Goal: Task Accomplishment & Management: Use online tool/utility

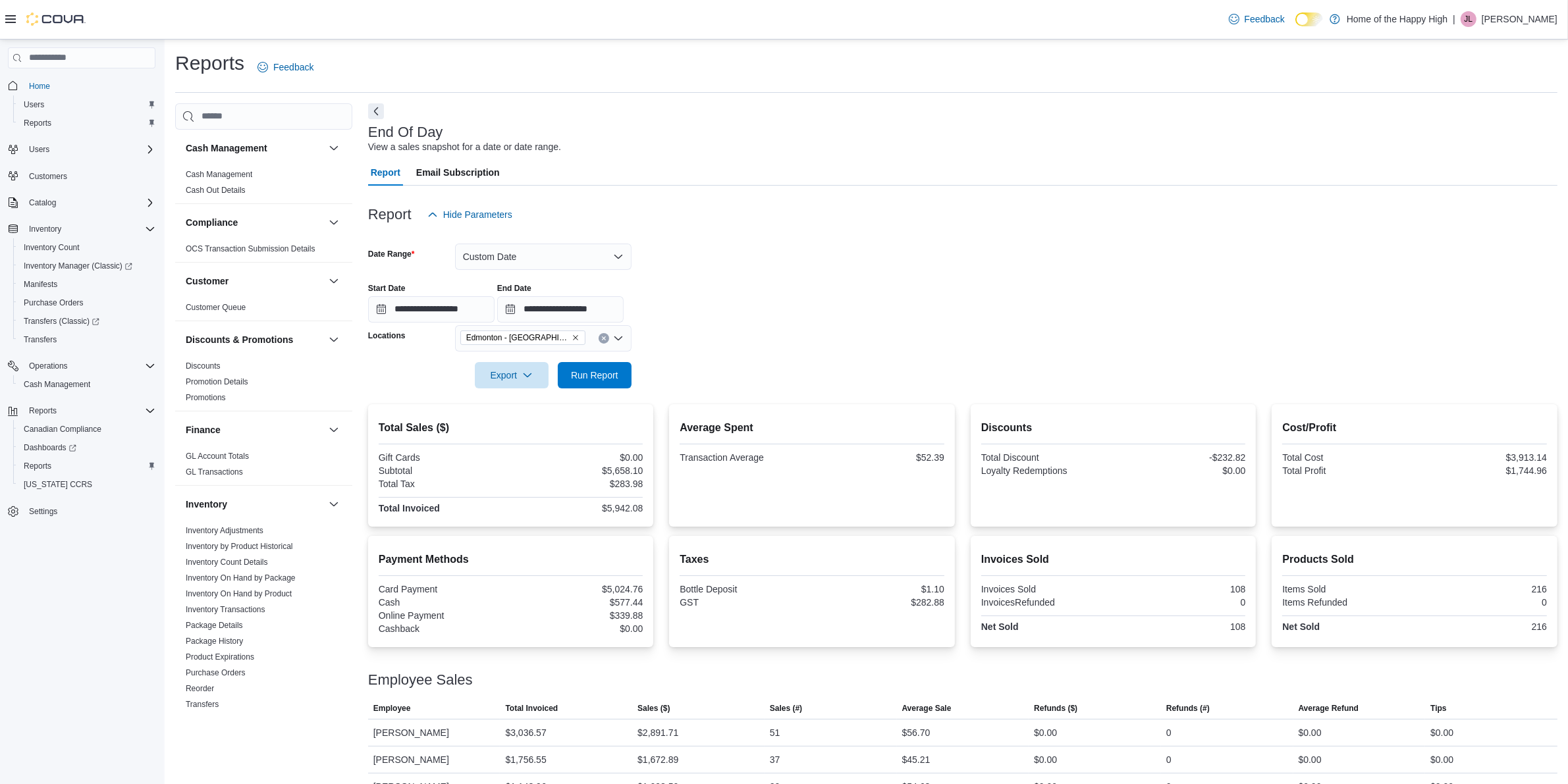
scroll to position [27, 0]
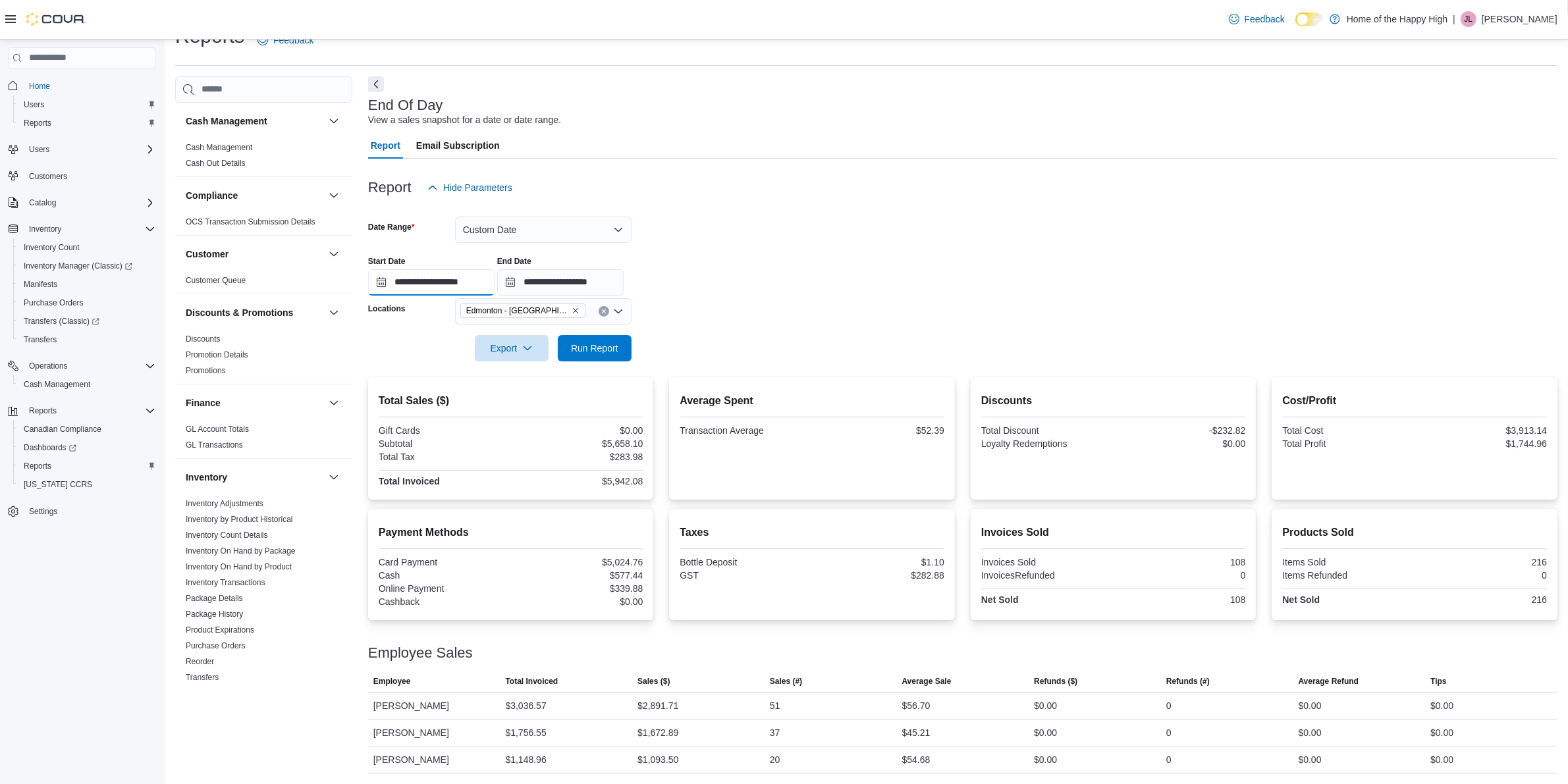
click at [434, 279] on input "**********" at bounding box center [431, 282] width 127 height 26
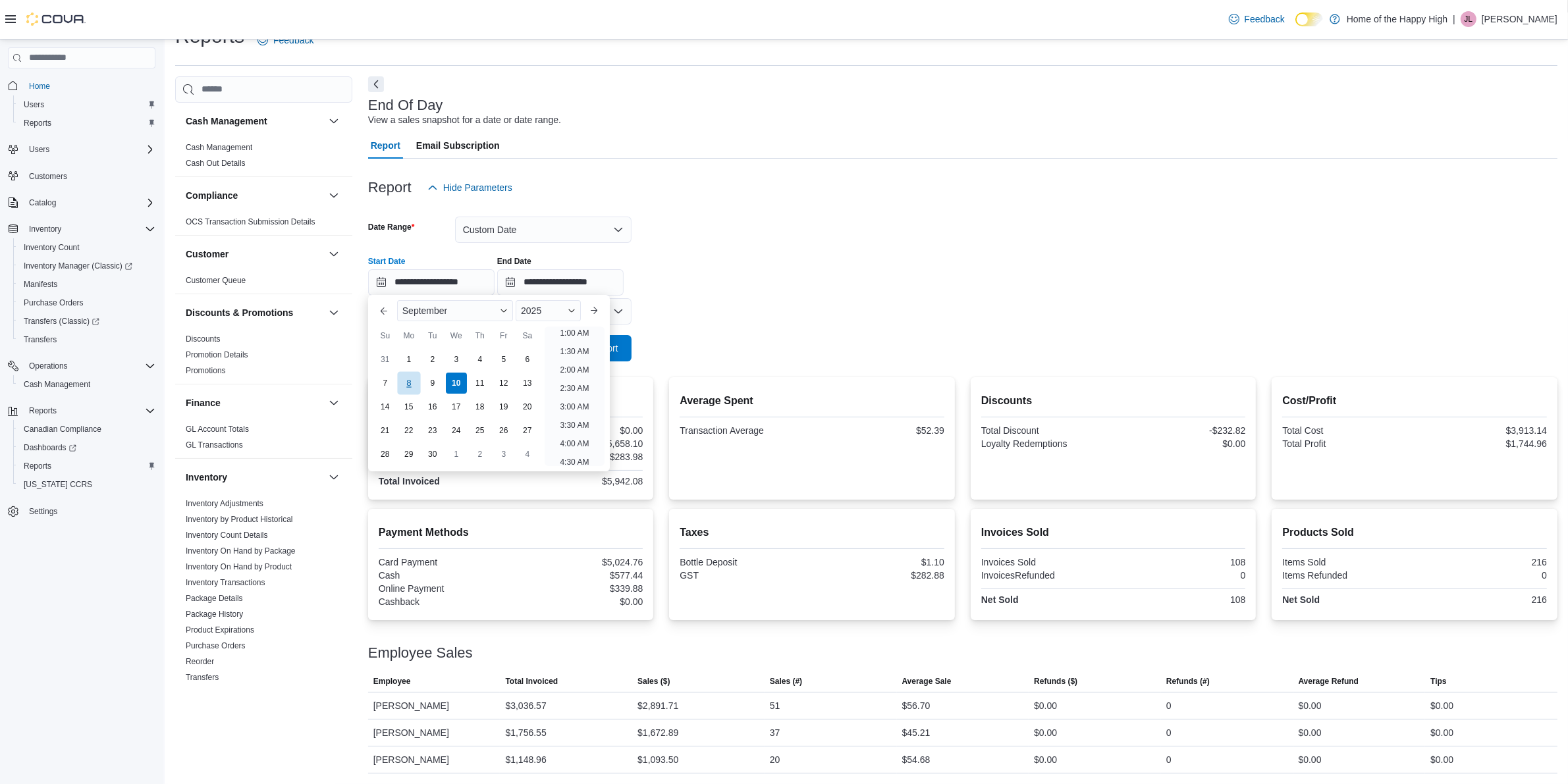
click at [406, 382] on div "8" at bounding box center [408, 383] width 23 height 23
click at [762, 310] on form "**********" at bounding box center [963, 281] width 1190 height 161
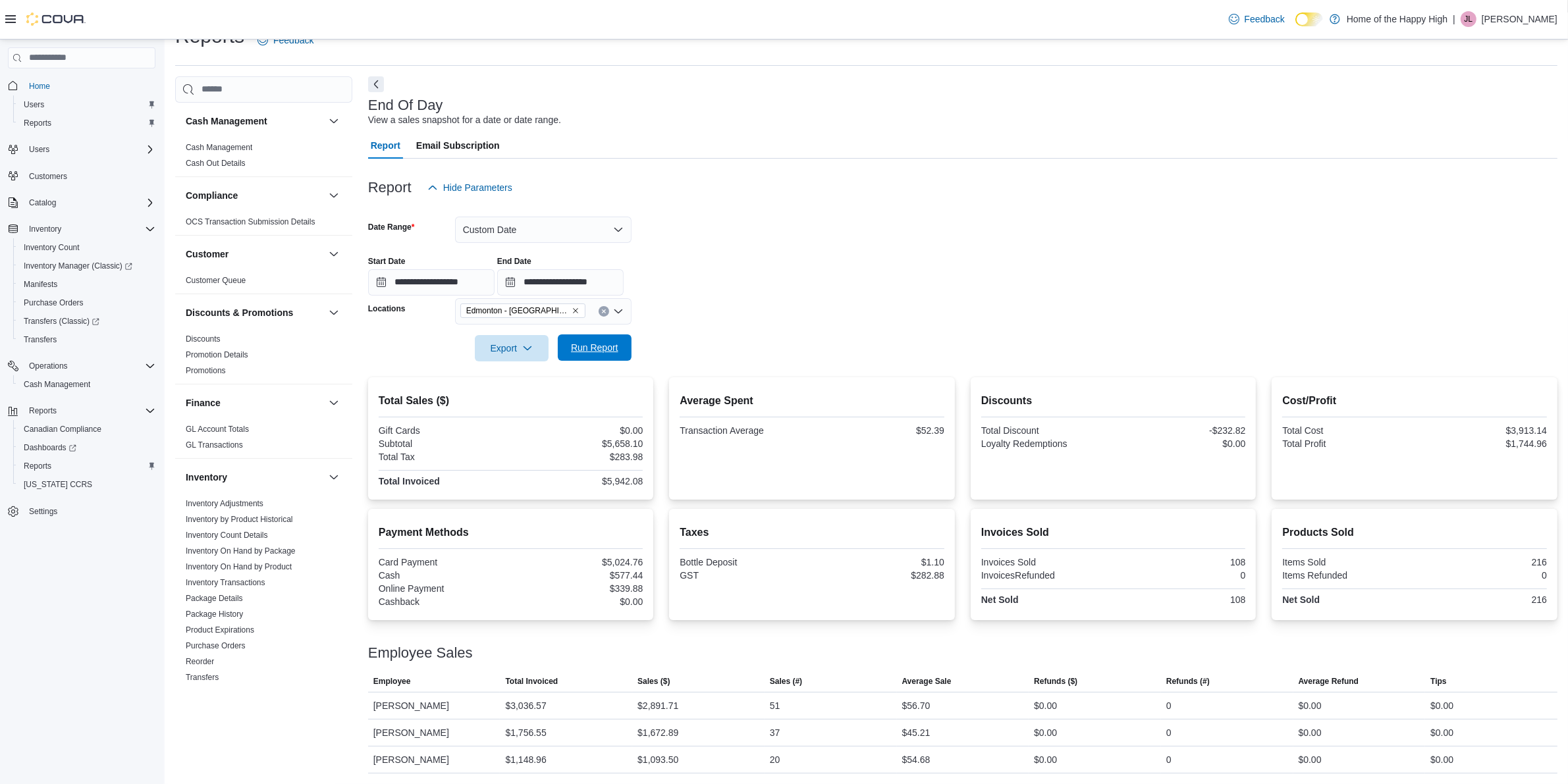
click at [594, 347] on span "Run Report" at bounding box center [594, 347] width 48 height 13
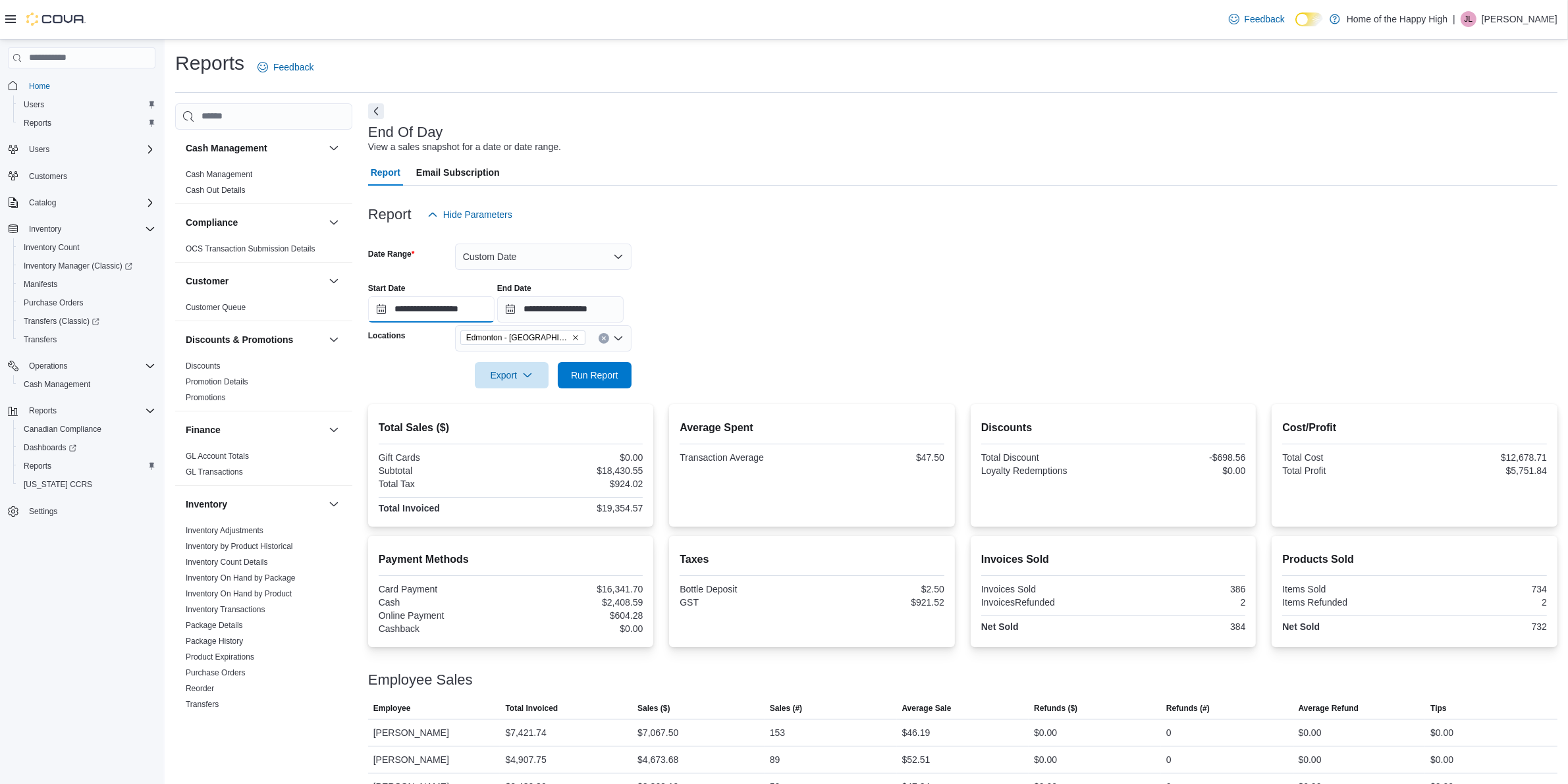
click at [466, 320] on input "**********" at bounding box center [431, 310] width 127 height 26
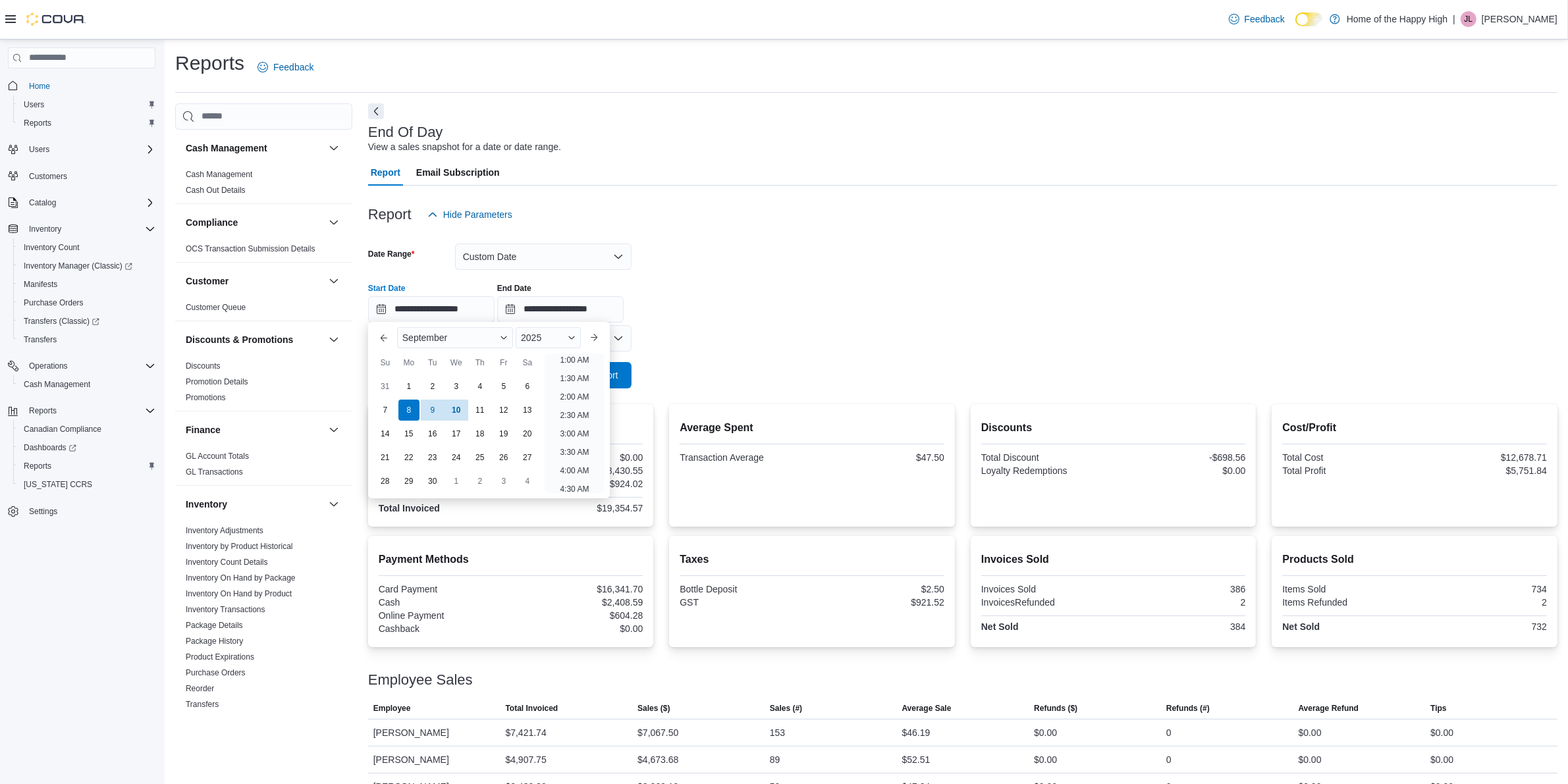
drag, startPoint x: 462, startPoint y: 410, endPoint x: 542, endPoint y: 390, distance: 82.5
click at [461, 409] on div "10" at bounding box center [456, 410] width 21 height 21
type input "**********"
click at [726, 352] on div at bounding box center [963, 357] width 1190 height 10
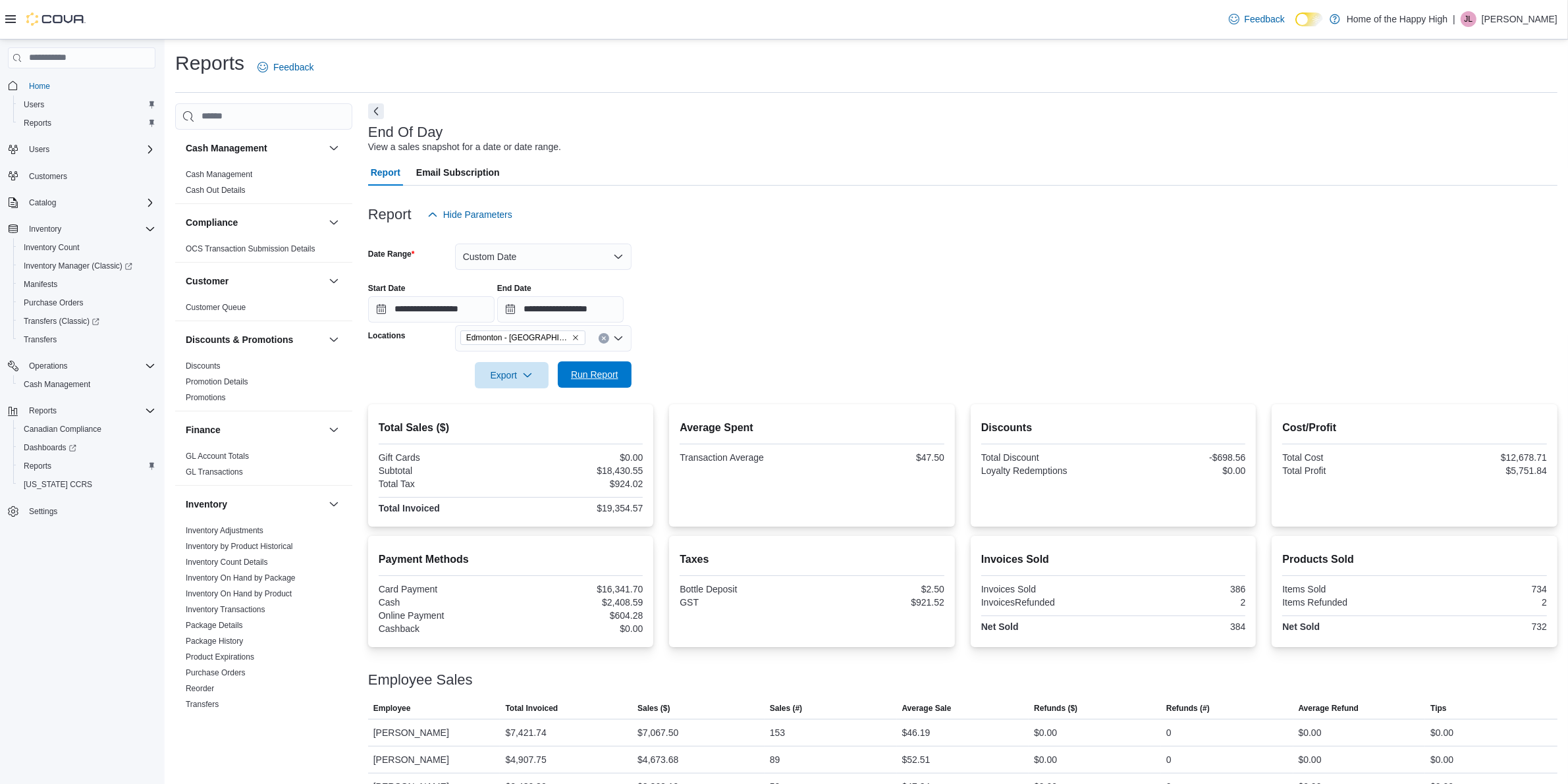
click at [610, 373] on span "Run Report" at bounding box center [594, 374] width 48 height 13
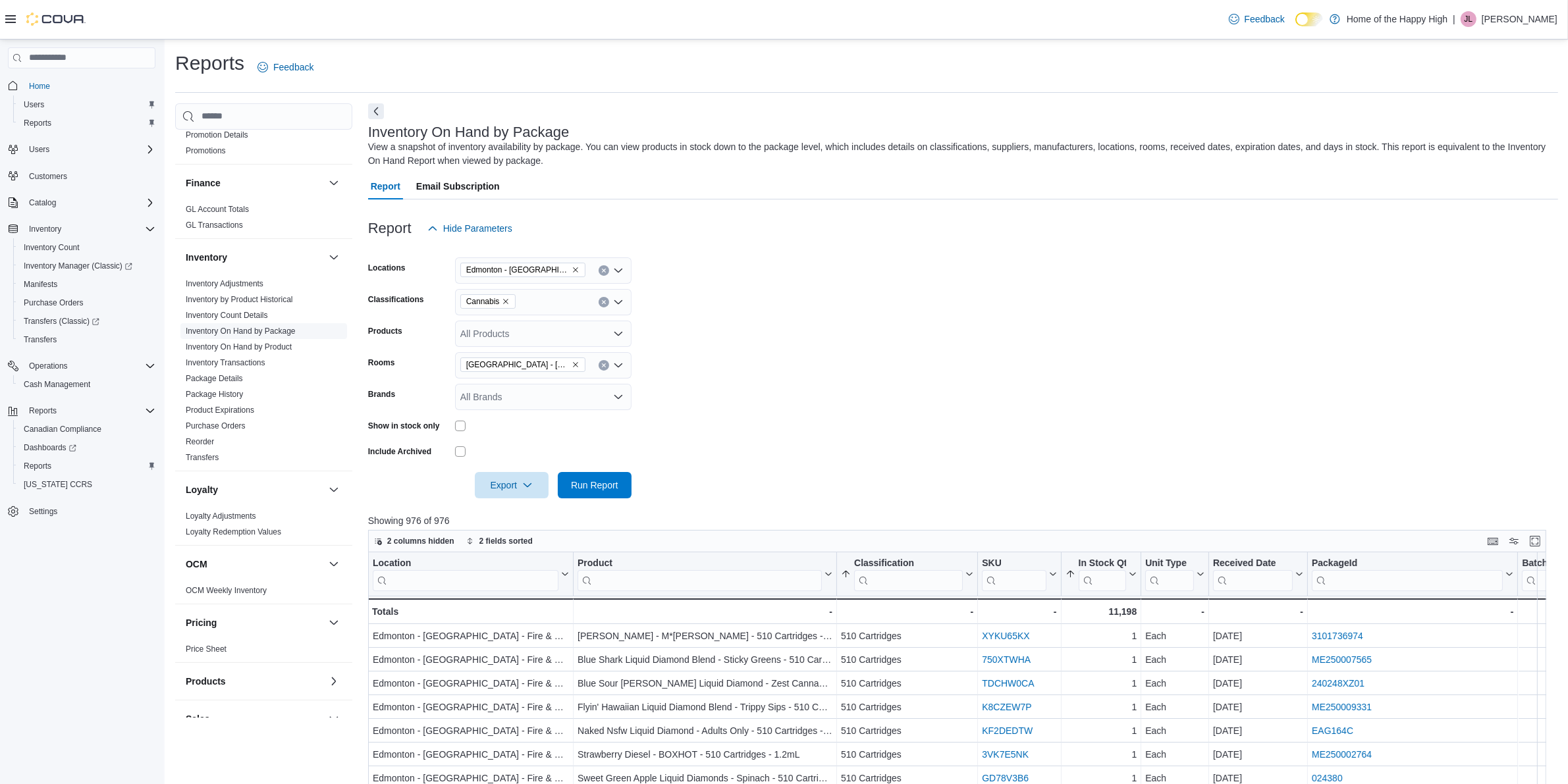
click at [247, 327] on link "Inventory On Hand by Package" at bounding box center [240, 331] width 110 height 9
click at [593, 479] on span "Run Report" at bounding box center [594, 484] width 48 height 13
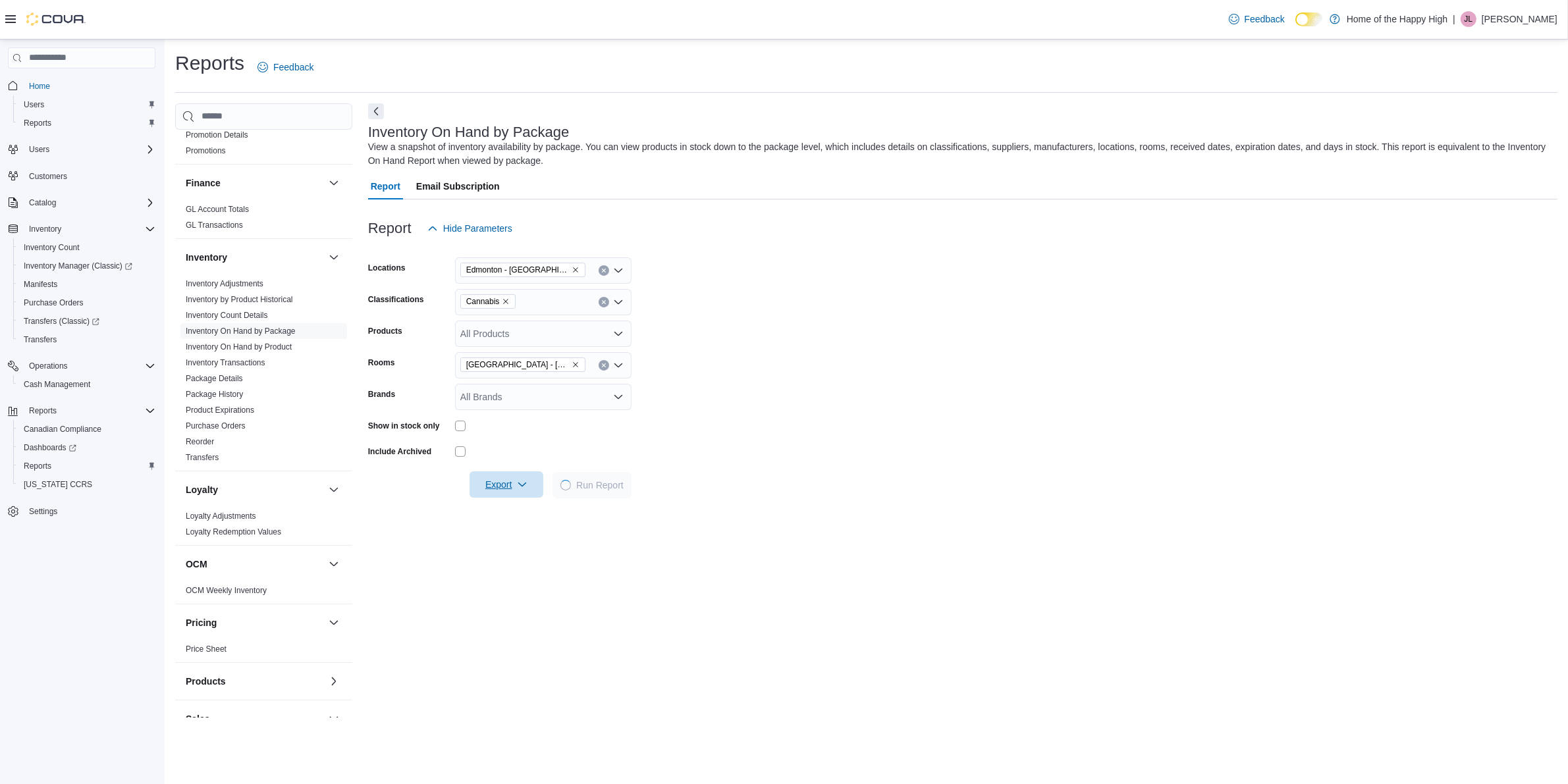
click at [504, 484] on span "Export" at bounding box center [507, 485] width 58 height 26
click at [509, 515] on span "Export to Excel" at bounding box center [508, 511] width 60 height 10
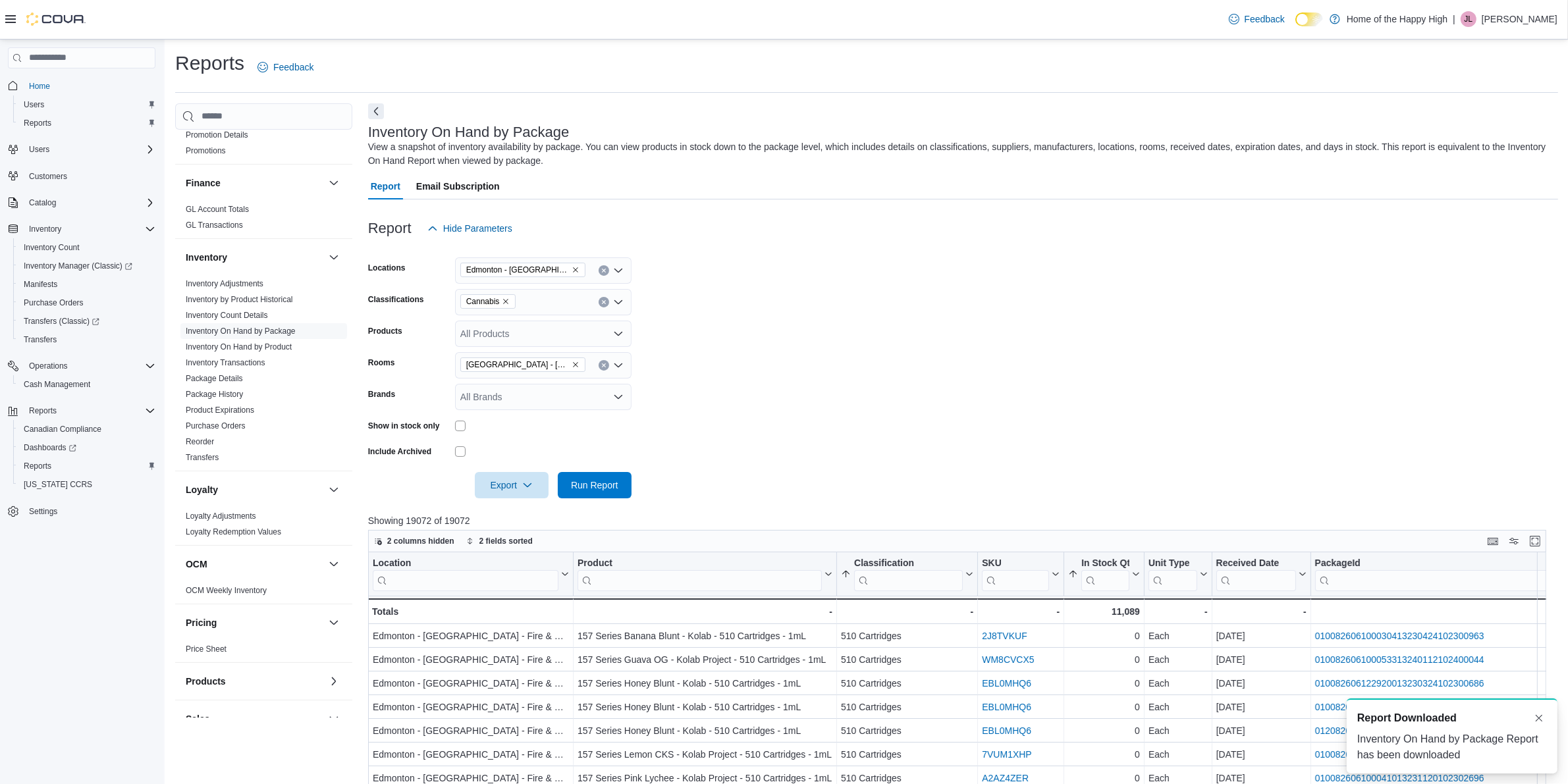
click at [779, 403] on form "Locations Edmonton - Terrace Plaza - Fire & Flower Classifications Cannabis Pro…" at bounding box center [963, 370] width 1190 height 257
click at [251, 339] on span "Inventory On Hand by Product" at bounding box center [264, 347] width 167 height 16
click at [245, 346] on link "Inventory On Hand by Product" at bounding box center [238, 347] width 106 height 9
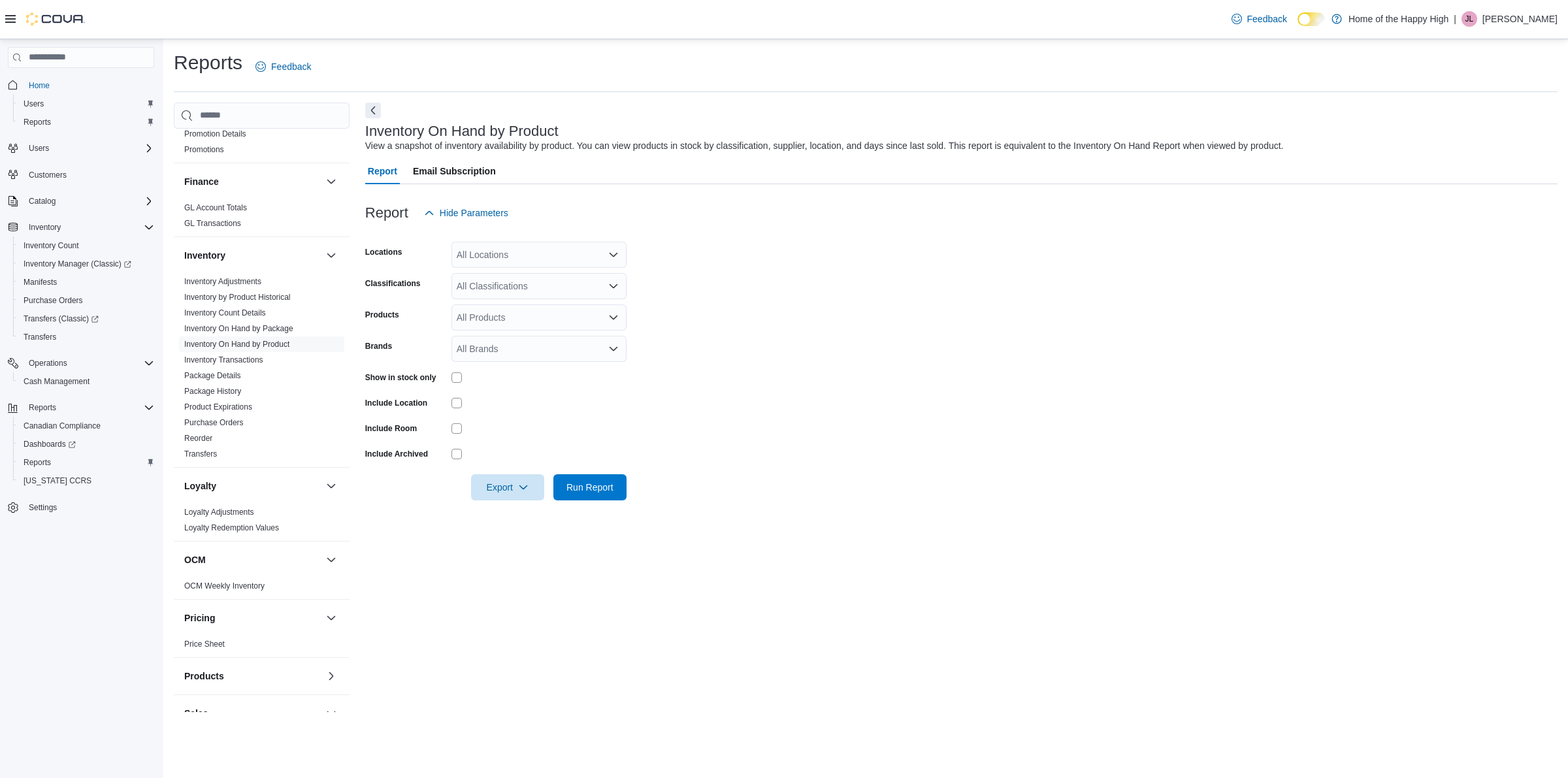
click at [540, 237] on div at bounding box center [961, 234] width 1192 height 16
click at [530, 245] on div "All Locations" at bounding box center [539, 255] width 175 height 26
type input "*****"
click at [513, 277] on span "Edmonton - [GEOGRAPHIC_DATA] - Fire & Flower" at bounding box center [609, 276] width 207 height 13
drag, startPoint x: 709, startPoint y: 278, endPoint x: 584, endPoint y: 277, distance: 125.0
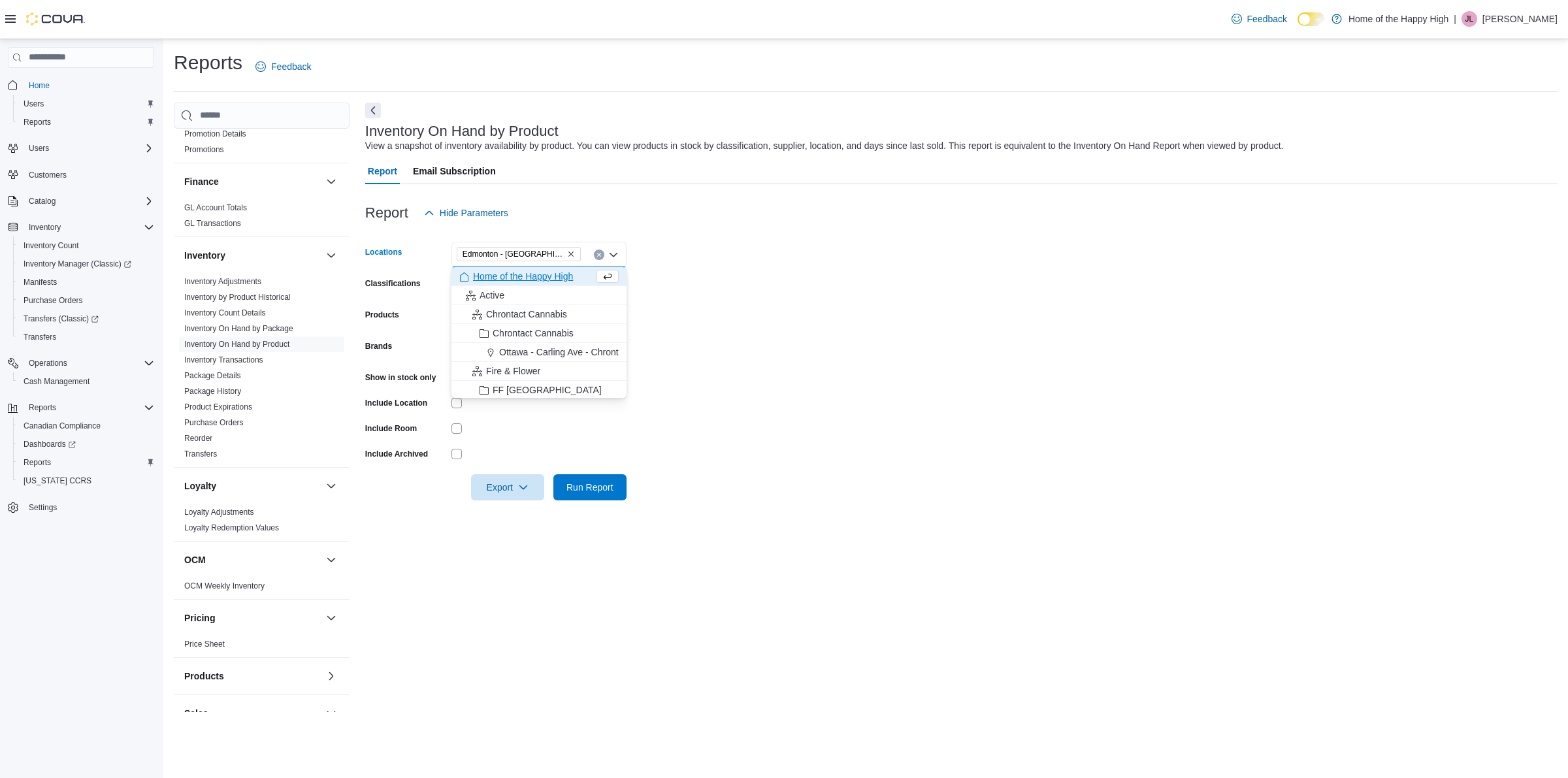
click at [700, 277] on form "Locations Edmonton - Terrace Plaza - Fire & Flower Combo box. Selected. Edmonto…" at bounding box center [961, 363] width 1192 height 274
click at [559, 277] on div "All Classifications" at bounding box center [539, 286] width 175 height 26
click at [498, 321] on span "Cannabis" at bounding box center [498, 327] width 39 height 13
drag, startPoint x: 743, startPoint y: 331, endPoint x: 731, endPoint y: 330, distance: 12.0
click at [743, 330] on form "Locations Edmonton - Terrace Plaza - Fire & Flower Classifications Cannabis Pro…" at bounding box center [961, 363] width 1192 height 274
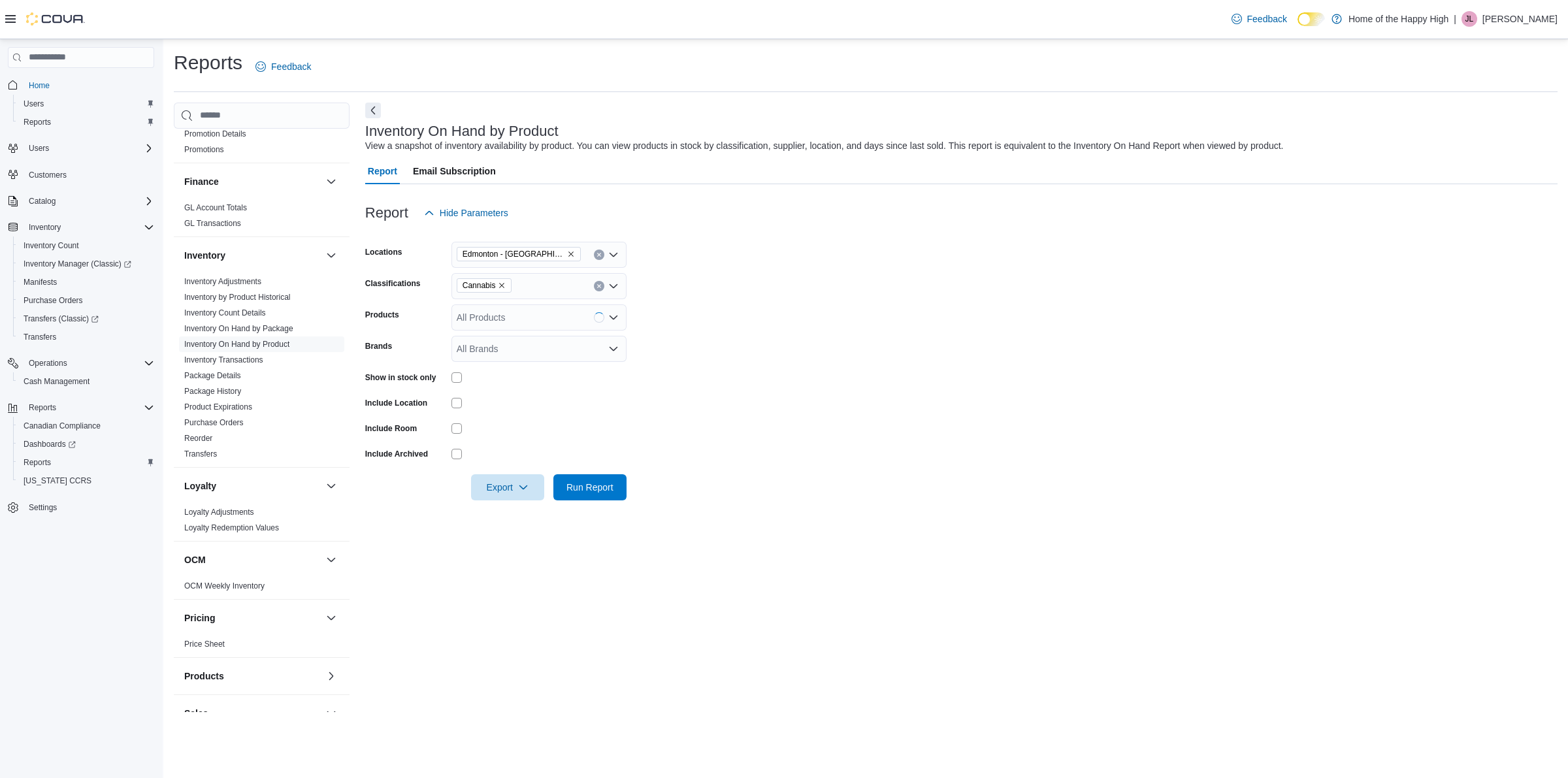
click at [502, 316] on div "All Products" at bounding box center [539, 317] width 175 height 26
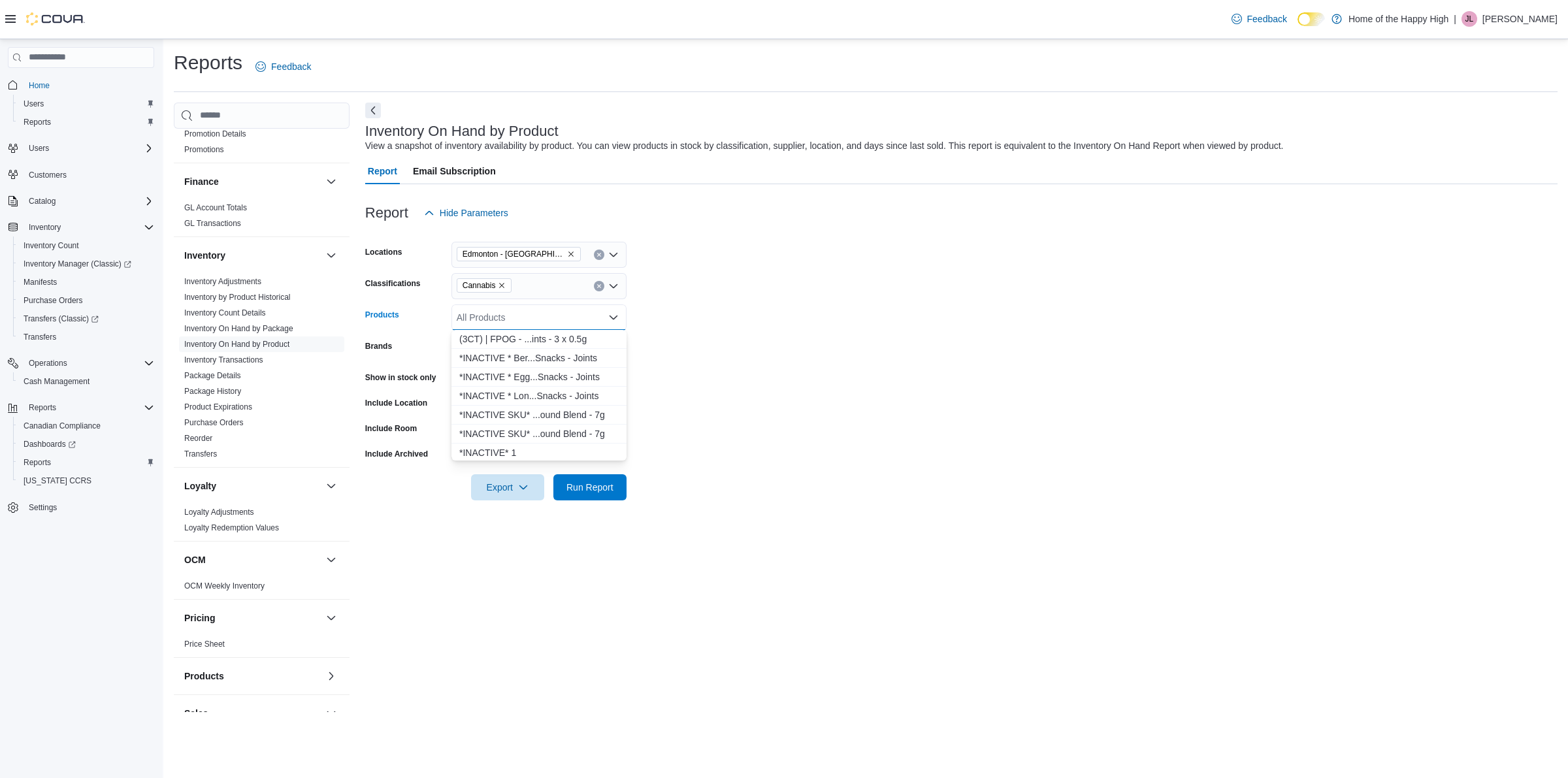
click at [844, 317] on form "Locations Edmonton - Terrace Plaza - Fire & Flower Classifications Cannabis Pro…" at bounding box center [961, 363] width 1192 height 274
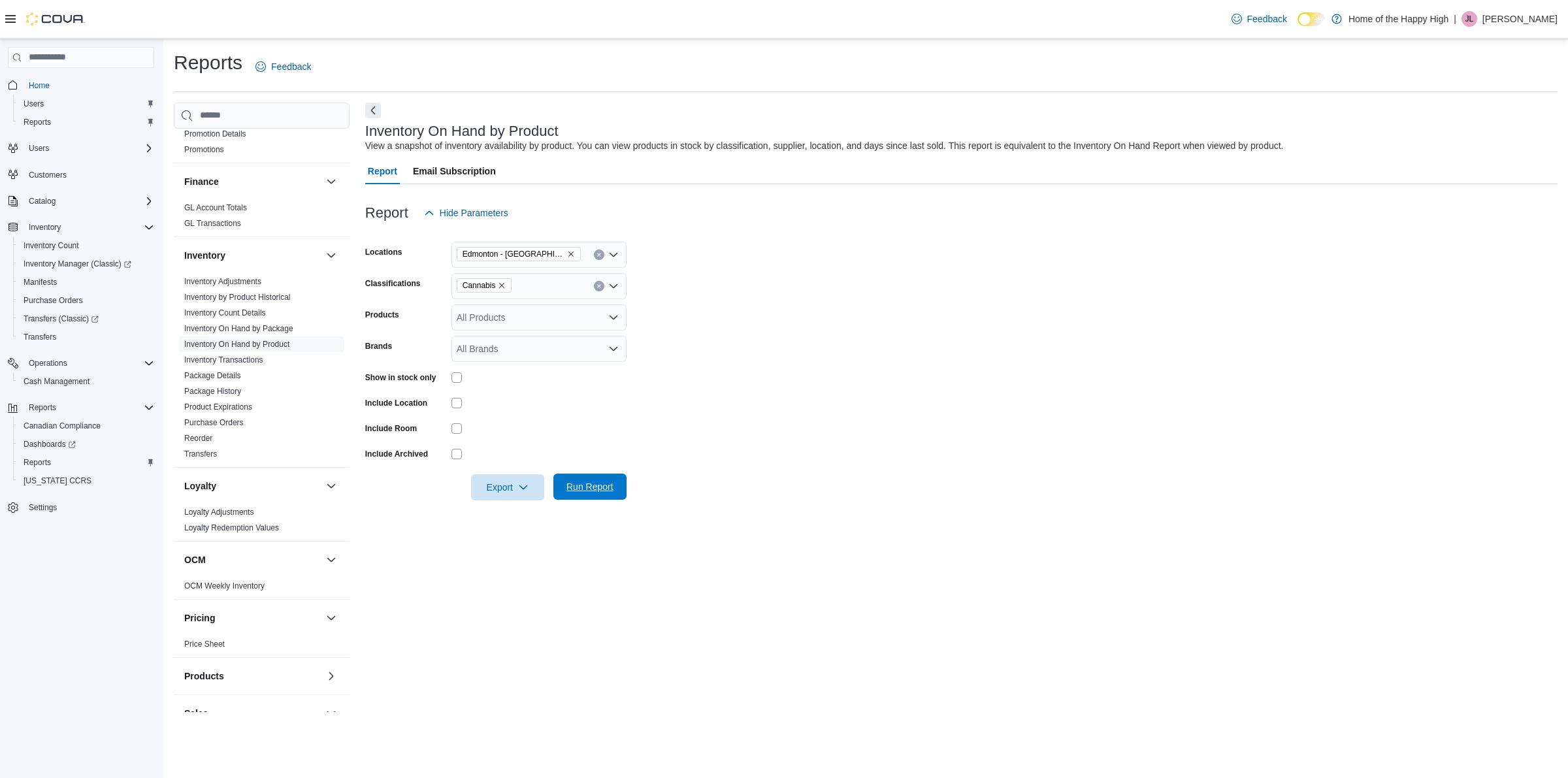
click at [595, 481] on span "Run Report" at bounding box center [590, 486] width 47 height 13
click at [363, 108] on div "Cash Management Cash Management Cash Out Details Compliance OCS Transaction Sub…" at bounding box center [859, 642] width 1371 height 1078
click at [366, 109] on button "Next" at bounding box center [373, 110] width 16 height 16
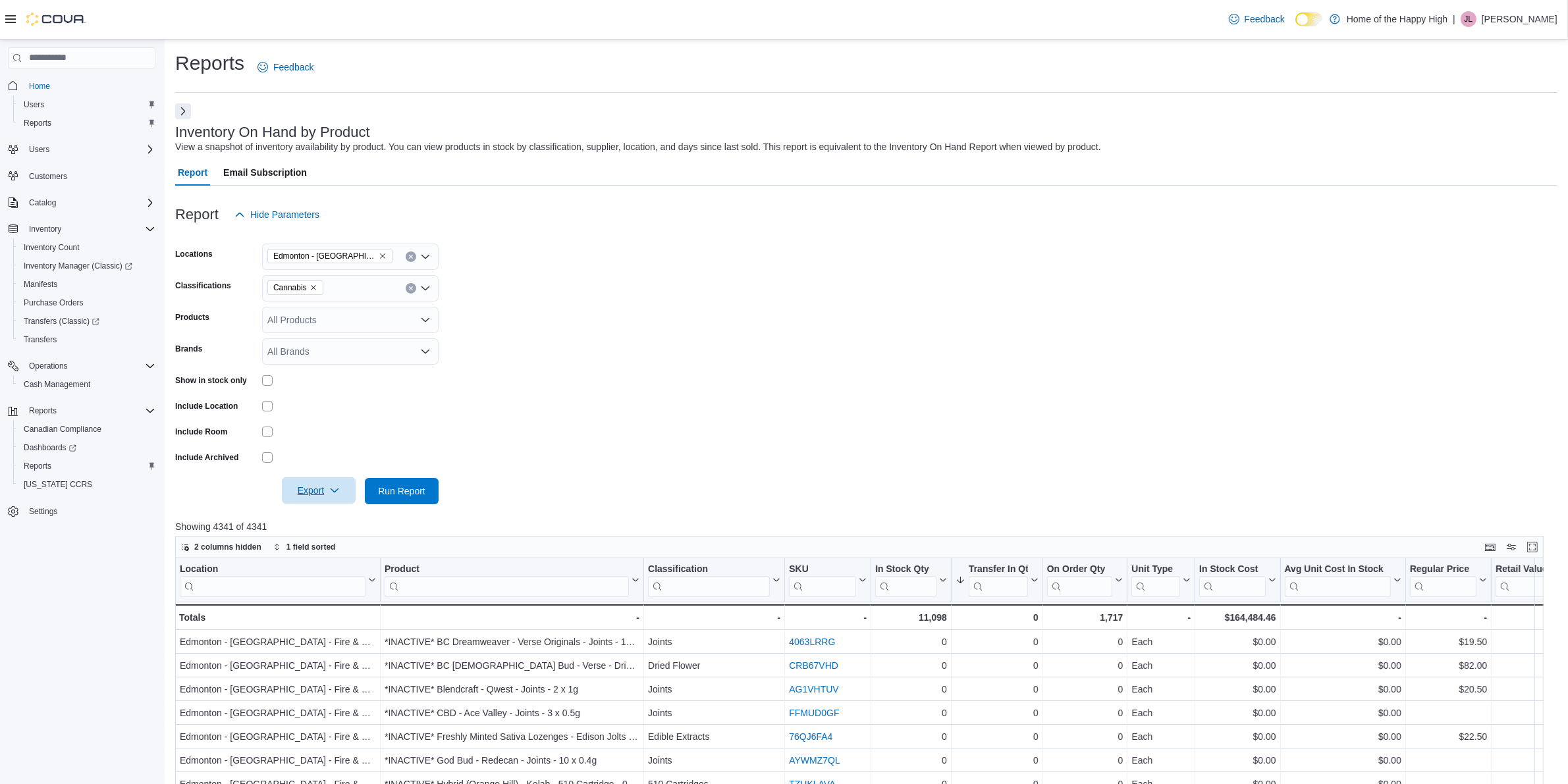
click at [343, 485] on span "Export" at bounding box center [319, 491] width 58 height 26
click at [346, 512] on span "Export to Excel" at bounding box center [321, 517] width 60 height 10
